Goal: Task Accomplishment & Management: Use online tool/utility

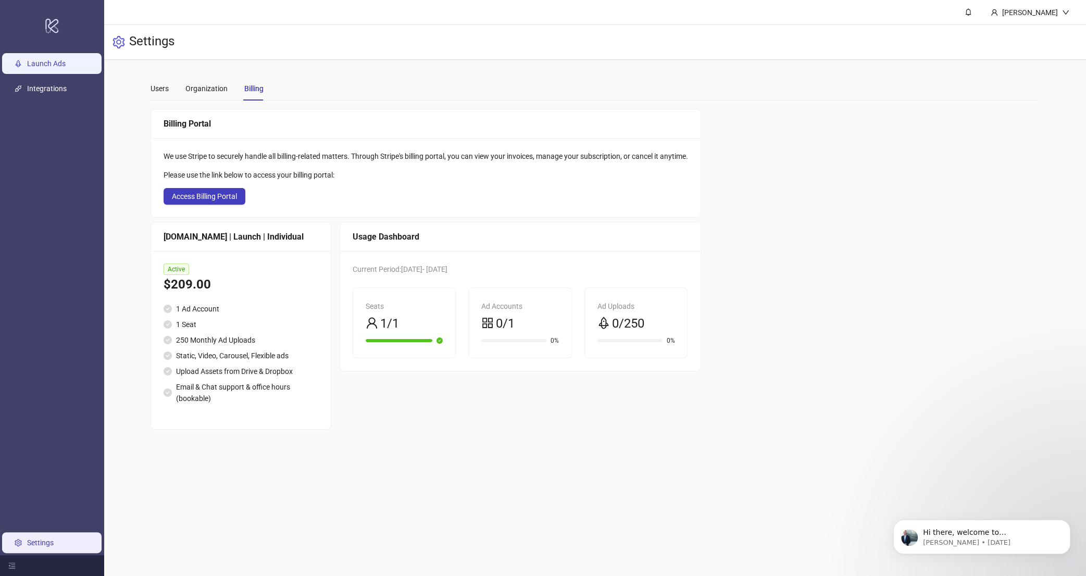
click at [66, 68] on link "Launch Ads" at bounding box center [46, 63] width 39 height 8
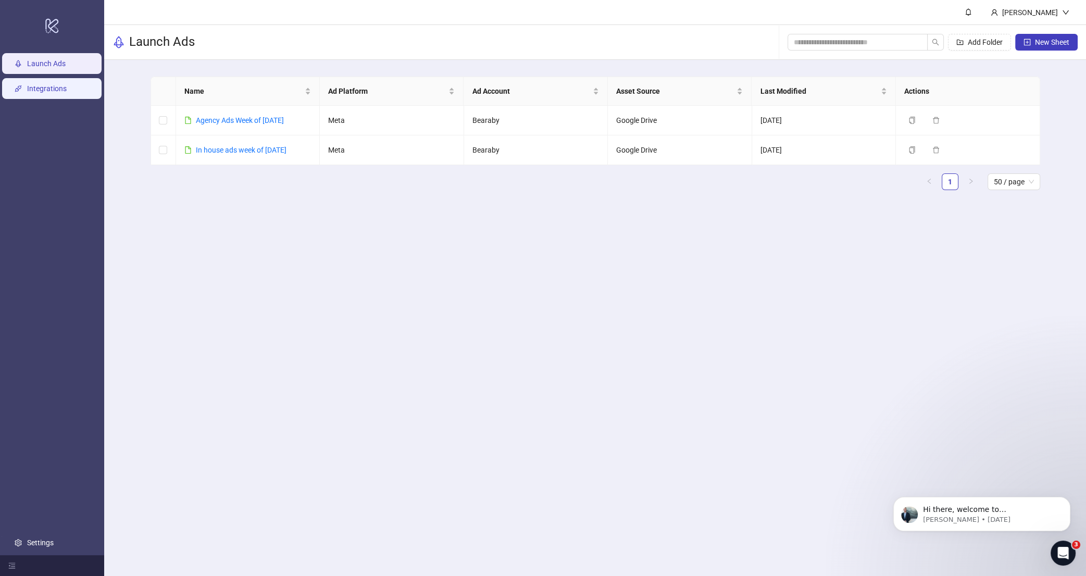
click at [58, 84] on link "Integrations" at bounding box center [47, 88] width 40 height 8
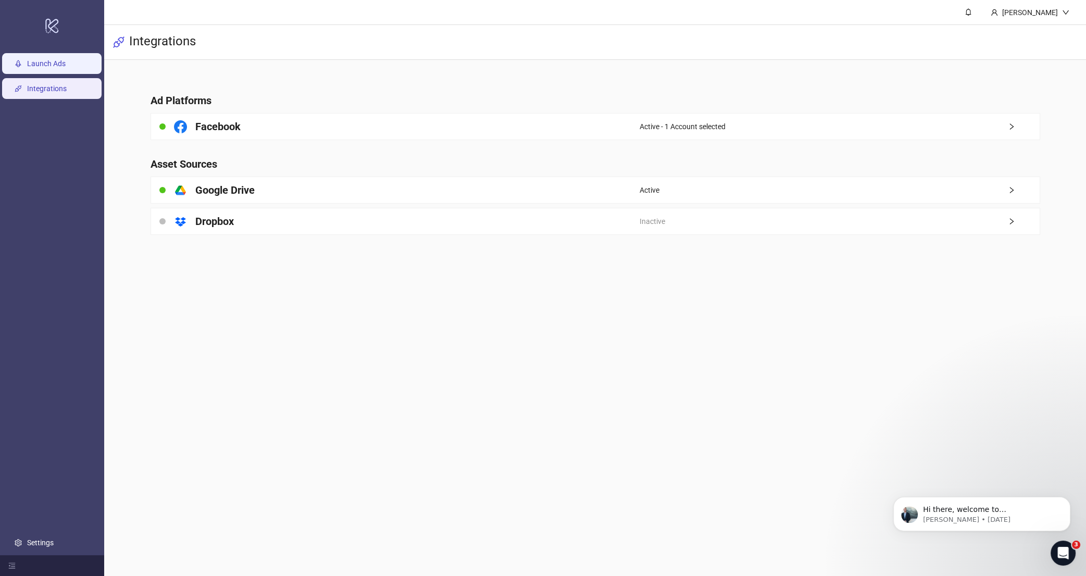
click at [31, 64] on link "Launch Ads" at bounding box center [46, 63] width 39 height 8
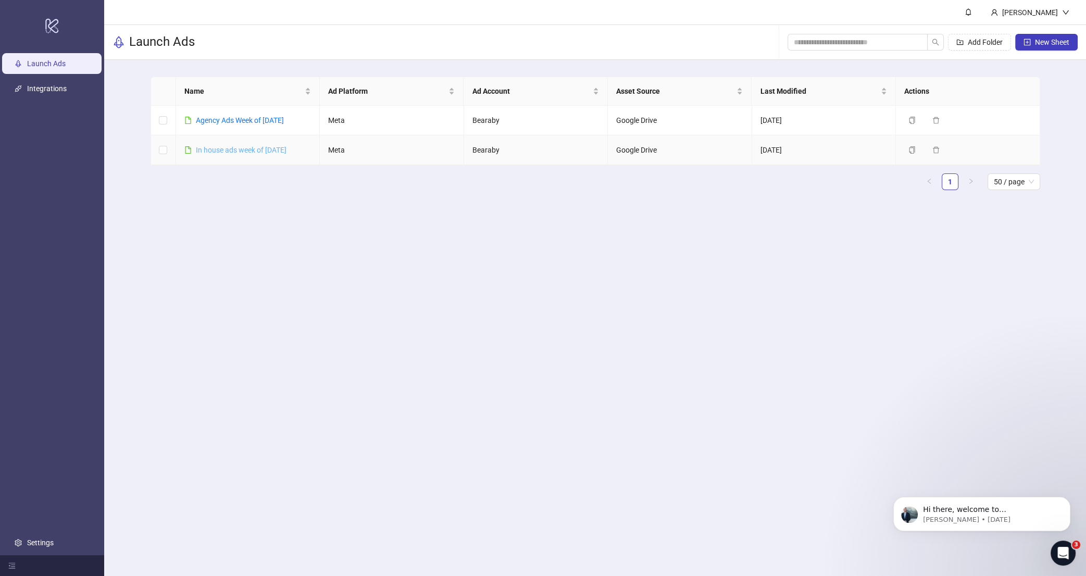
click at [243, 148] on link "In house ads week of [DATE]" at bounding box center [241, 150] width 91 height 8
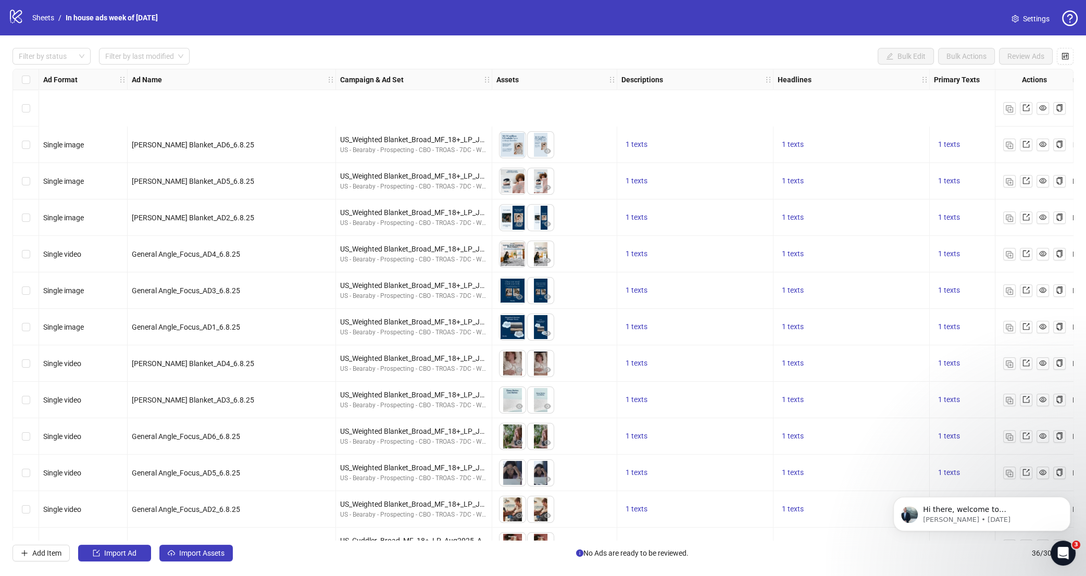
scroll to position [863, 0]
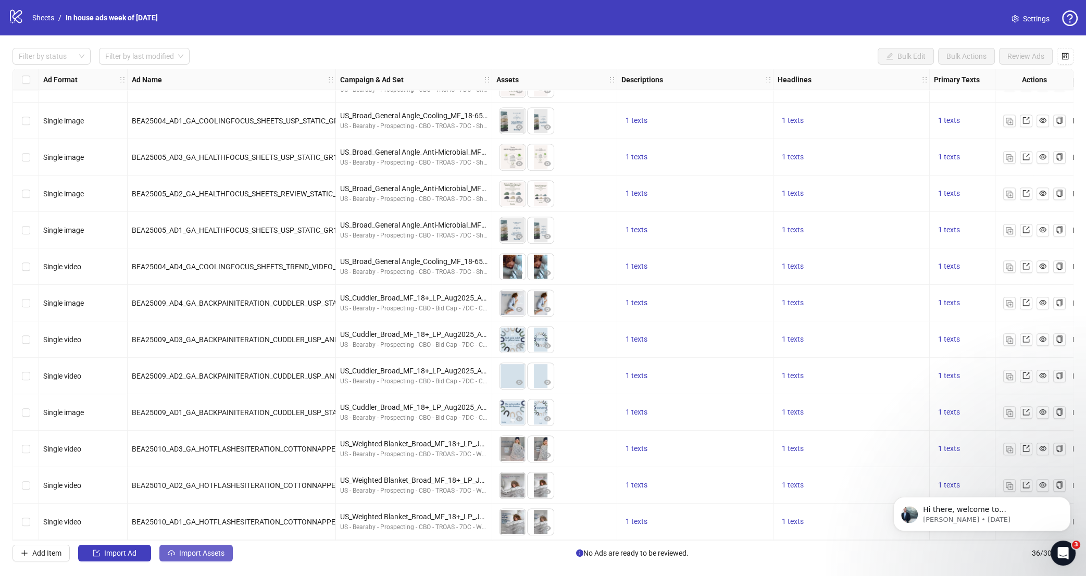
click at [203, 554] on span "Import Assets" at bounding box center [201, 553] width 45 height 8
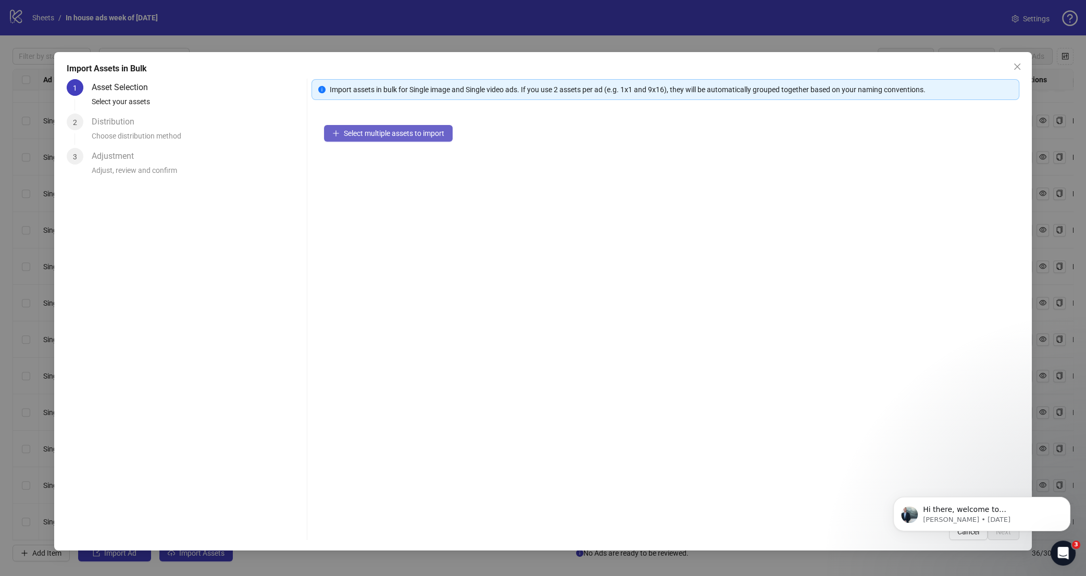
click at [424, 129] on span "Select multiple assets to import" at bounding box center [394, 133] width 100 height 8
